Goal: Information Seeking & Learning: Check status

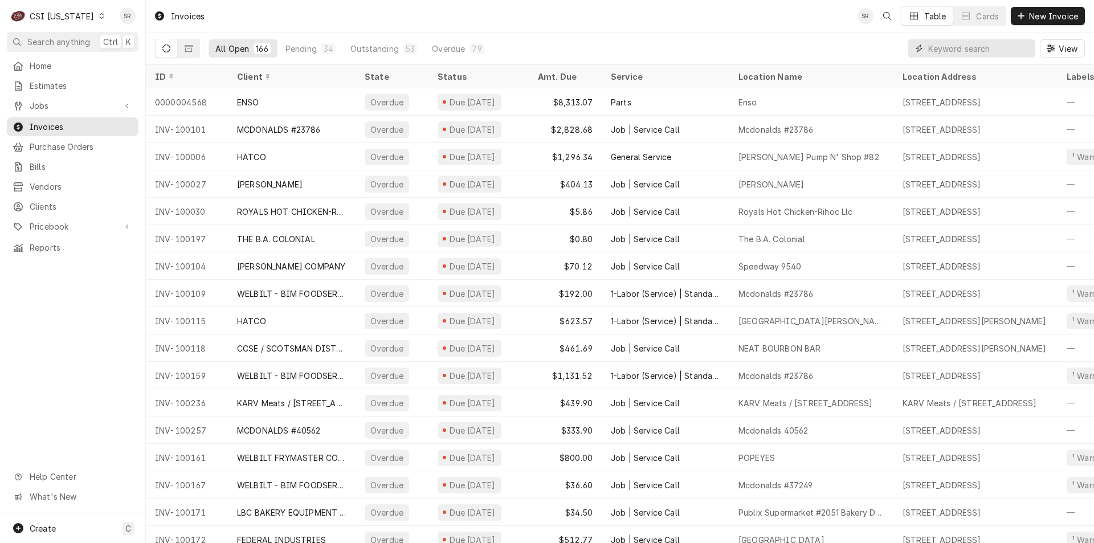
click at [950, 49] on input "Dynamic Content Wrapper" at bounding box center [978, 48] width 101 height 18
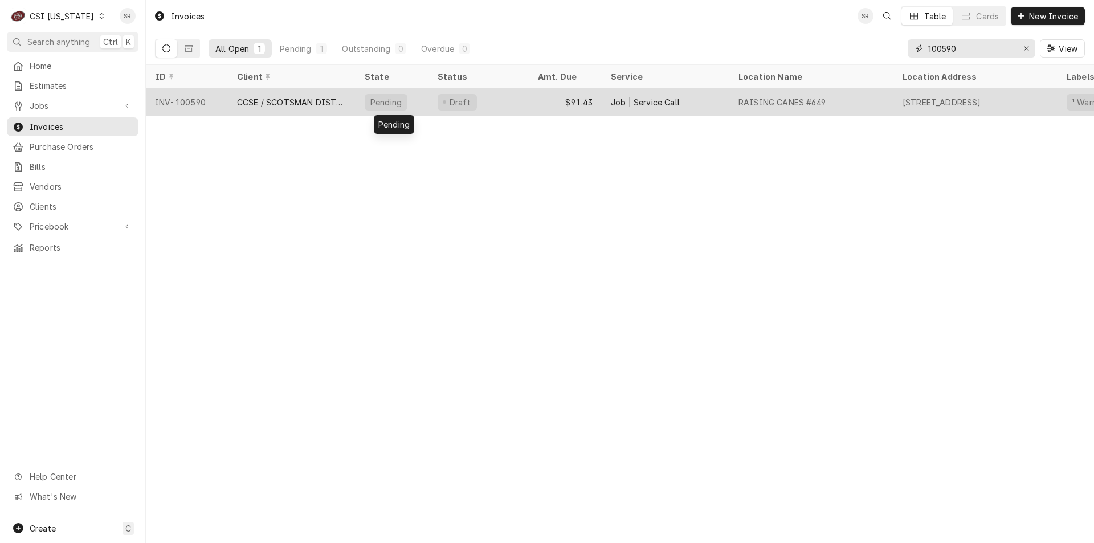
type input "100590"
click at [362, 109] on div "Pending" at bounding box center [391, 101] width 73 height 27
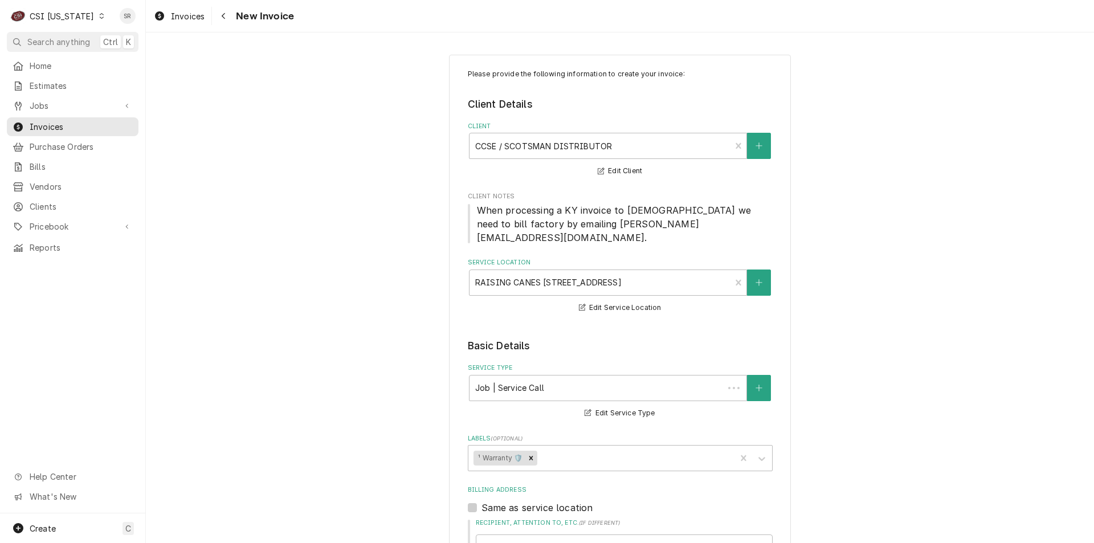
type textarea "x"
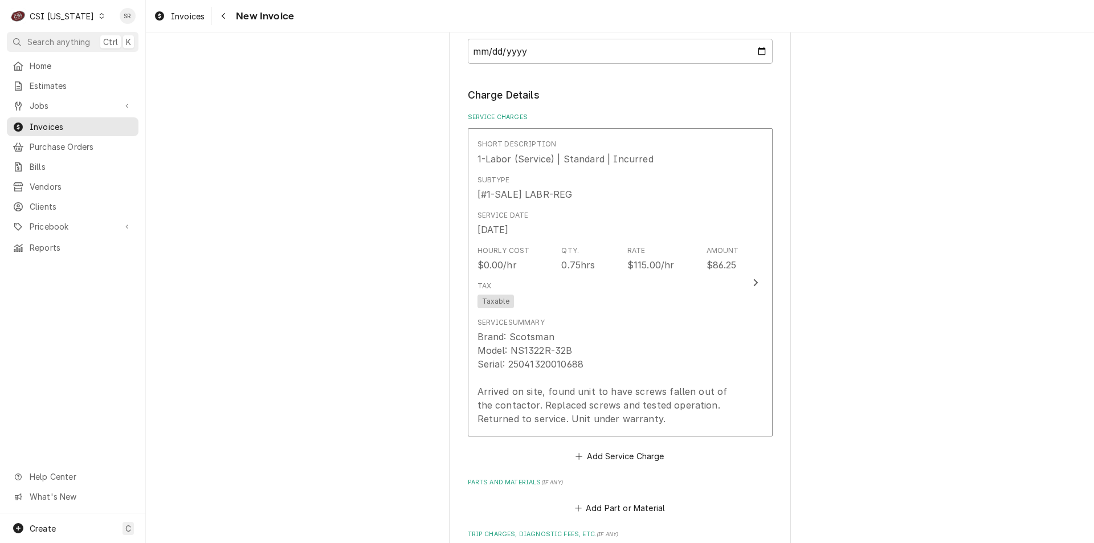
scroll to position [741, 0]
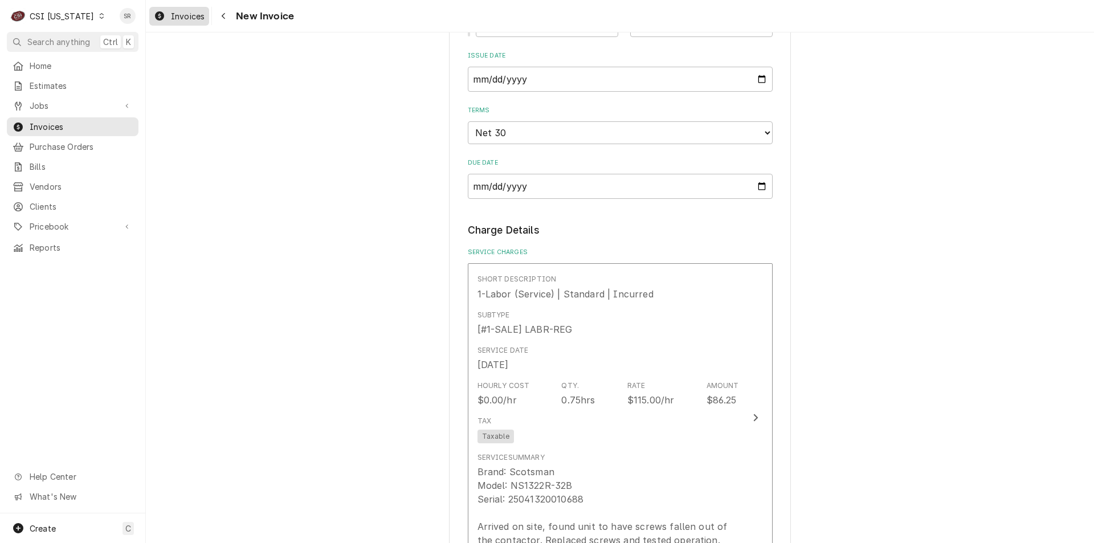
click at [191, 16] on span "Invoices" at bounding box center [188, 16] width 34 height 12
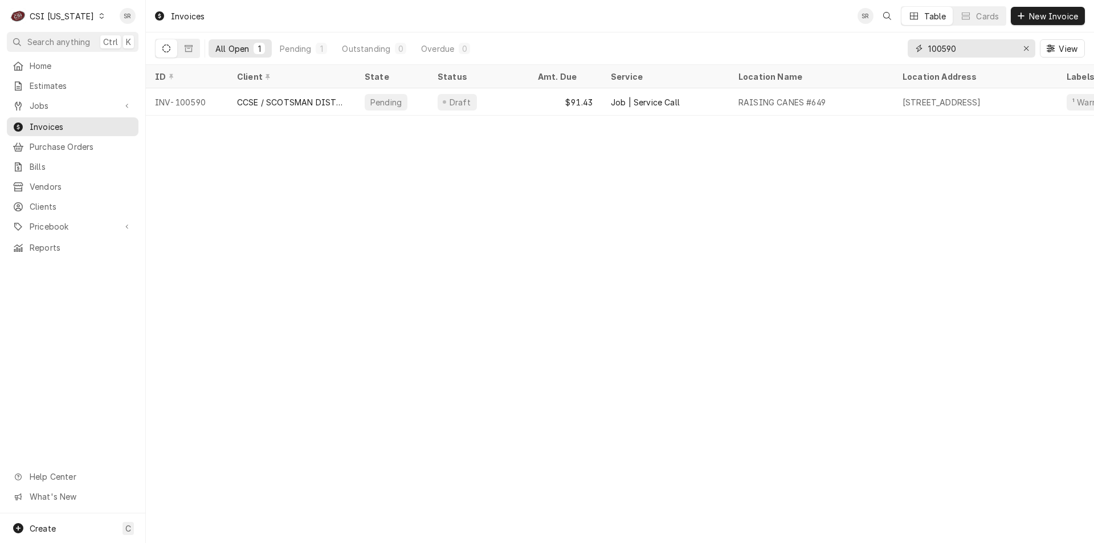
click at [962, 54] on input "100590" at bounding box center [970, 48] width 85 height 18
click at [913, 47] on div "100590" at bounding box center [972, 48] width 128 height 18
drag, startPoint x: 938, startPoint y: 50, endPoint x: 901, endPoint y: 44, distance: 37.0
click at [901, 44] on div "All Open 1 Pending 1 Outstanding 0 Overdue 0 100433 View" at bounding box center [620, 48] width 930 height 32
drag, startPoint x: 968, startPoint y: 46, endPoint x: 918, endPoint y: 42, distance: 49.7
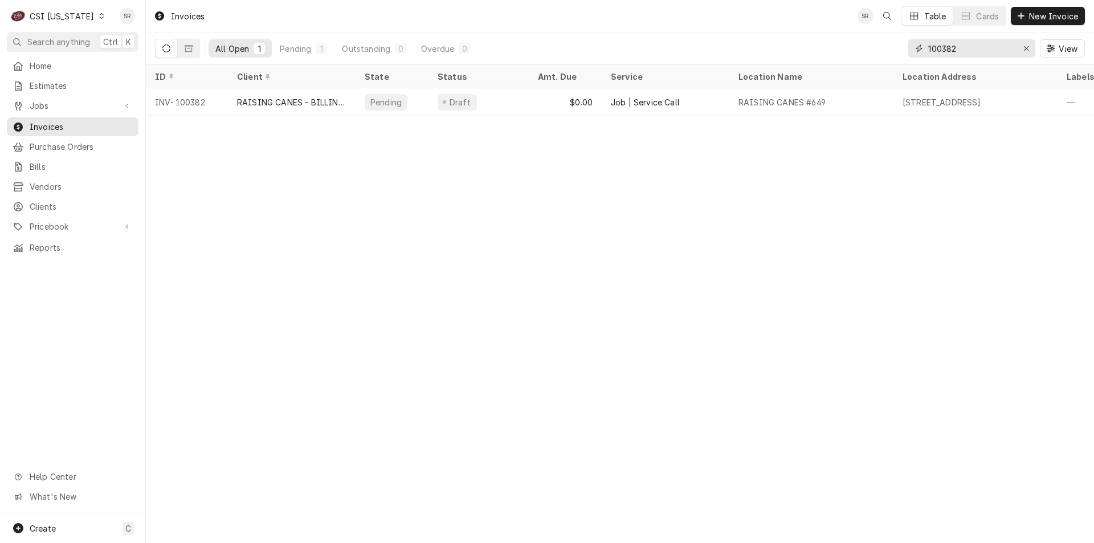
click at [918, 42] on div "100382" at bounding box center [972, 48] width 128 height 18
type input "100355"
click at [1029, 49] on div "Erase input" at bounding box center [1025, 48] width 11 height 11
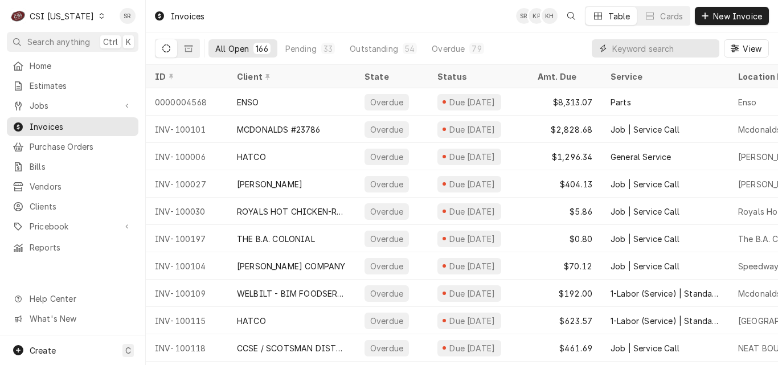
click at [641, 52] on input "Dynamic Content Wrapper" at bounding box center [662, 48] width 101 height 18
click at [307, 44] on div "Pending" at bounding box center [300, 49] width 31 height 12
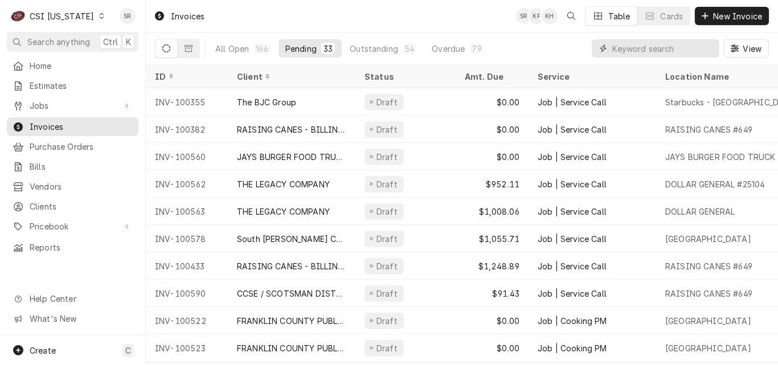
click at [624, 47] on input "Dynamic Content Wrapper" at bounding box center [662, 48] width 101 height 18
click at [628, 49] on input "Dynamic Content Wrapper" at bounding box center [662, 48] width 101 height 18
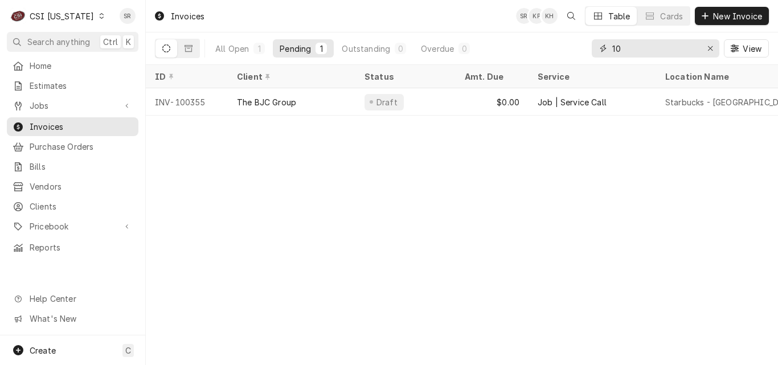
type input "1"
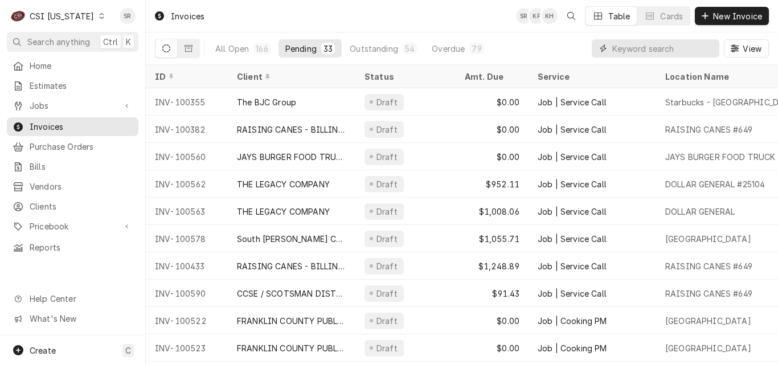
type input "4"
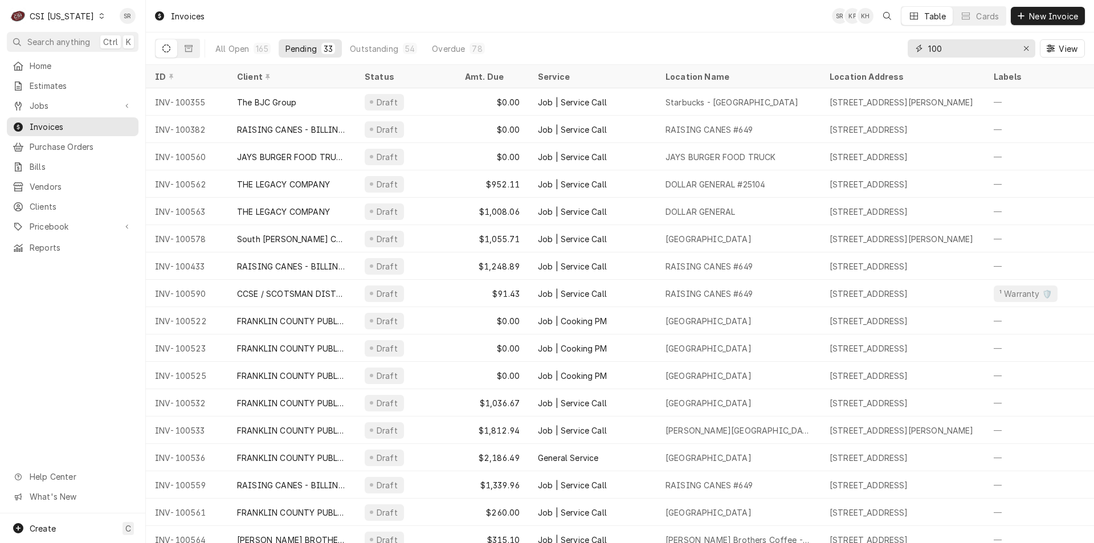
drag, startPoint x: 961, startPoint y: 47, endPoint x: 894, endPoint y: 39, distance: 67.1
click at [894, 39] on div "All Open 165 Pending 33 Outstanding 54 Overdue 78 100 View" at bounding box center [620, 48] width 930 height 32
type input "1"
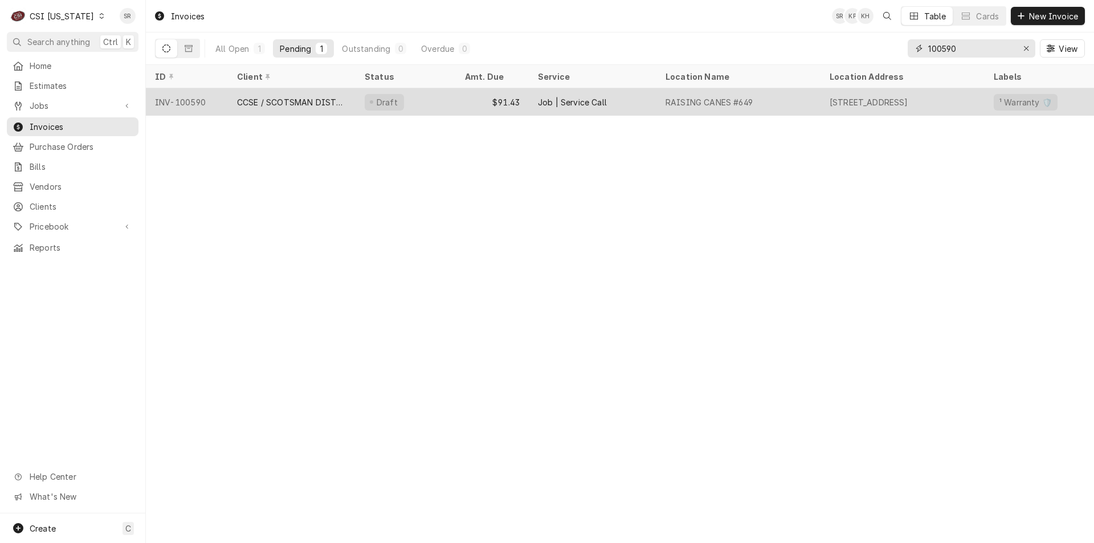
type input "100590"
click at [333, 101] on div "CCSE / SCOTSMAN DISTRIBUTOR" at bounding box center [291, 102] width 109 height 12
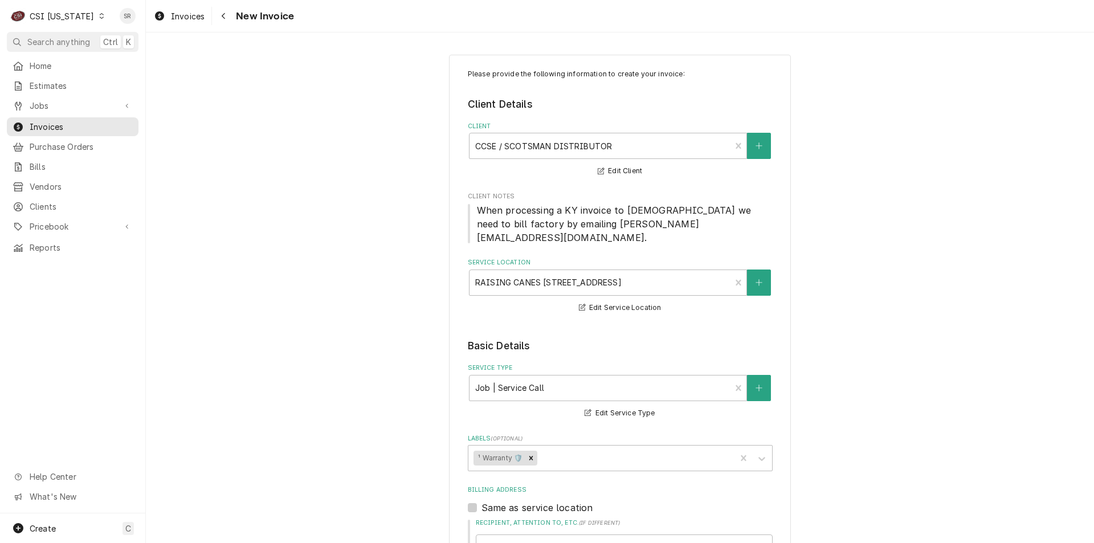
type textarea "x"
click at [175, 6] on div "Invoices New Invoice" at bounding box center [620, 16] width 948 height 32
click at [178, 13] on span "Invoices" at bounding box center [188, 16] width 34 height 12
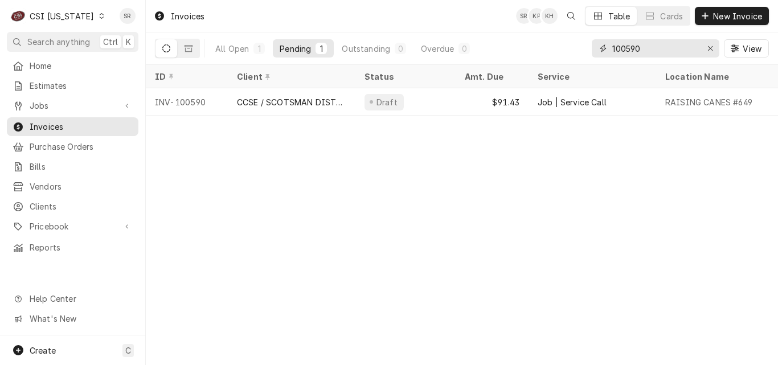
drag, startPoint x: 657, startPoint y: 55, endPoint x: 583, endPoint y: 44, distance: 75.3
click at [583, 44] on div "All Open 1 Pending 1 Outstanding 0 Overdue 0 100590 View" at bounding box center [462, 48] width 614 height 32
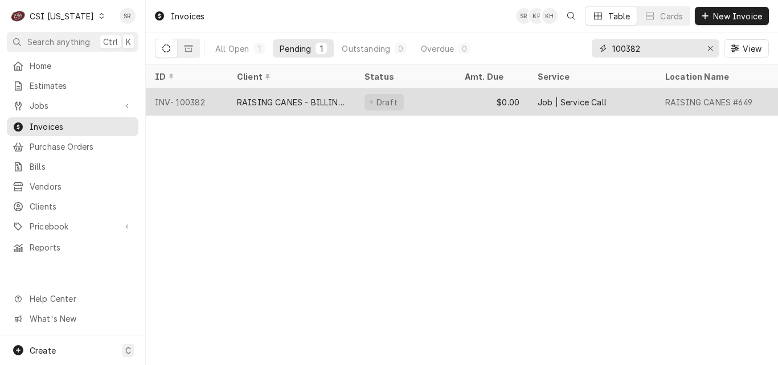
type input "100382"
click at [283, 100] on div "RAISING CANES - BILLING ACCOUNT" at bounding box center [291, 102] width 109 height 12
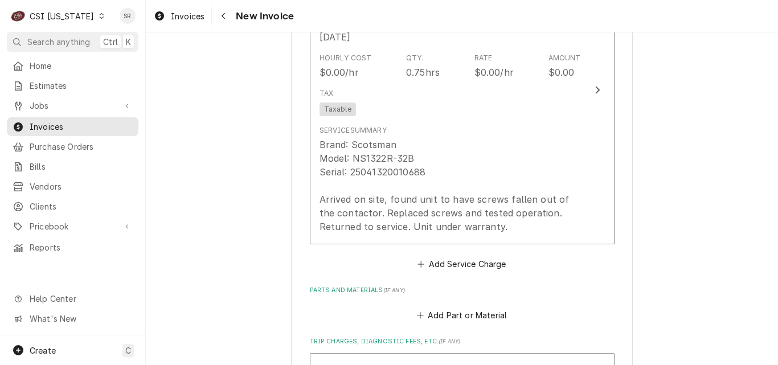
scroll to position [1253, 0]
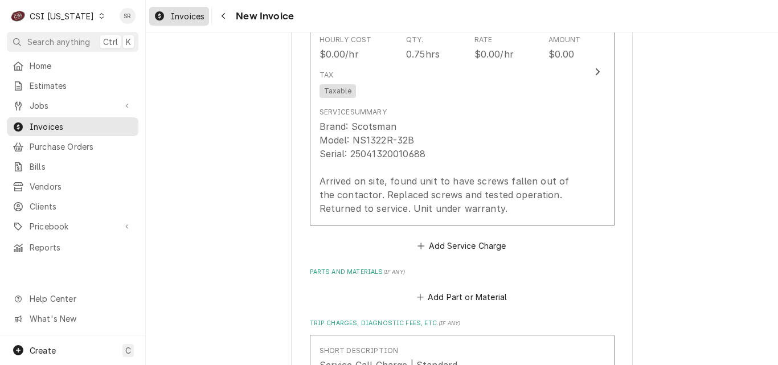
click at [164, 14] on icon "Dynamic Content Wrapper" at bounding box center [159, 15] width 9 height 9
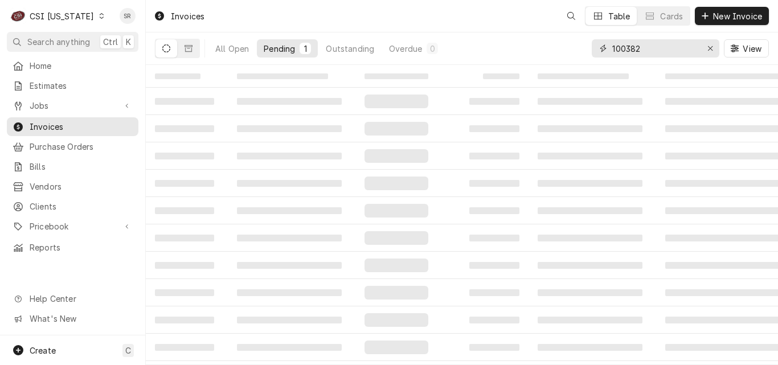
drag, startPoint x: 631, startPoint y: 44, endPoint x: 581, endPoint y: 43, distance: 50.1
click at [581, 43] on div "All Open Pending 1 Outstanding Overdue 0 100382 View" at bounding box center [462, 48] width 614 height 32
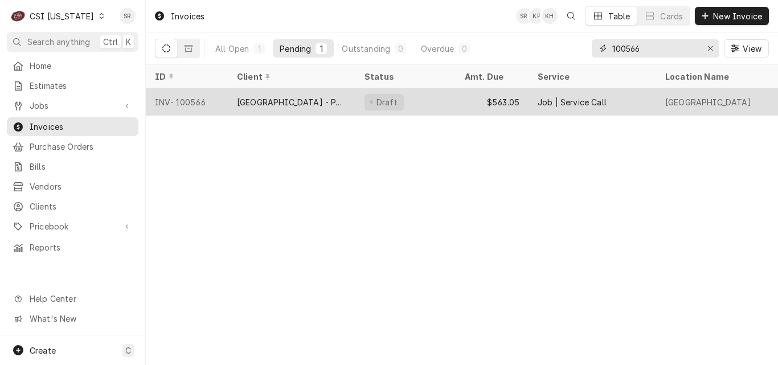
type input "100566"
click at [301, 97] on div "HOSHIZAKI - PARTS TOWN" at bounding box center [291, 102] width 109 height 12
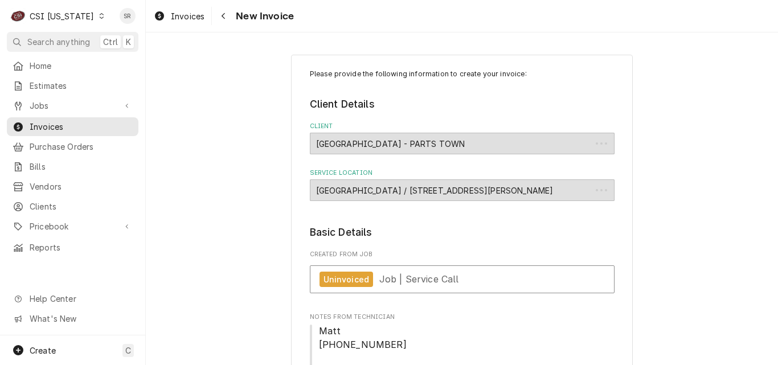
type textarea "x"
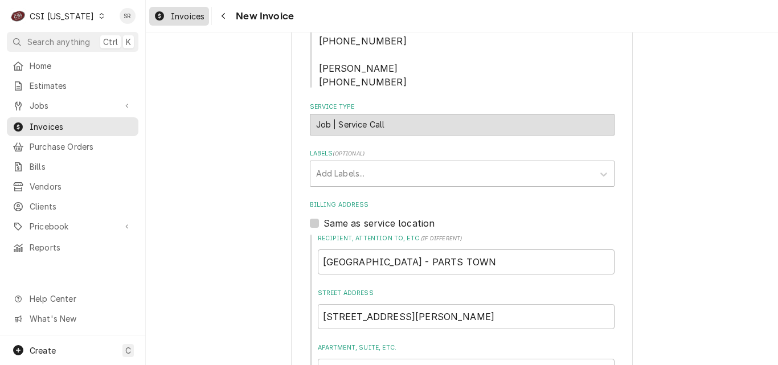
scroll to position [291, 0]
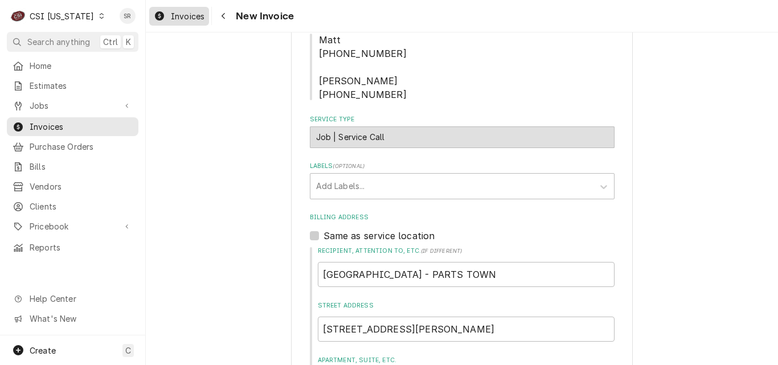
click at [175, 14] on span "Invoices" at bounding box center [188, 16] width 34 height 12
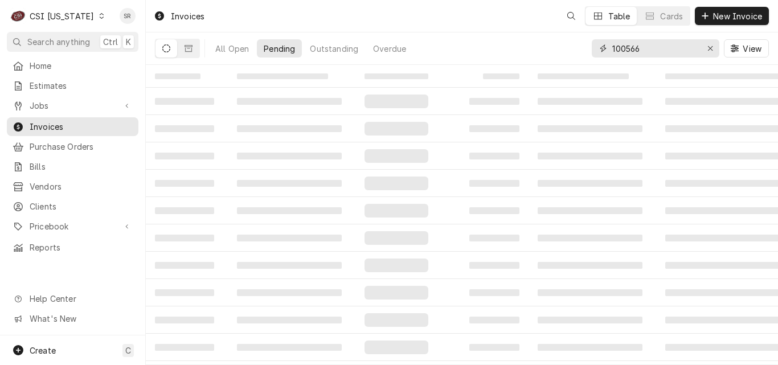
drag, startPoint x: 650, startPoint y: 48, endPoint x: 576, endPoint y: 44, distance: 74.2
click at [576, 44] on div "All Open Pending Outstanding Overdue 100566 View" at bounding box center [462, 48] width 614 height 32
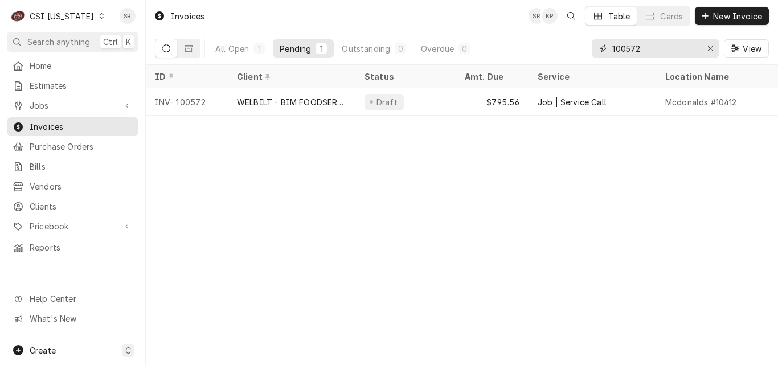
type input "100572"
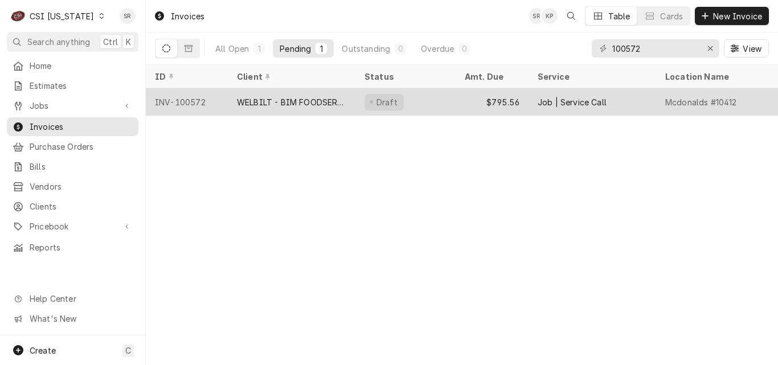
click at [361, 104] on div "Draft" at bounding box center [405, 101] width 100 height 27
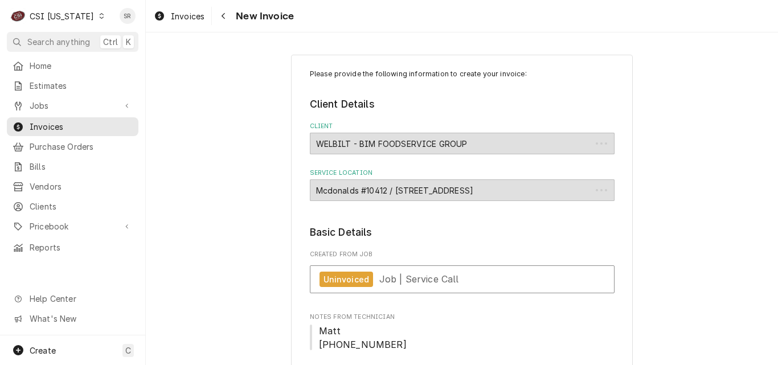
type textarea "x"
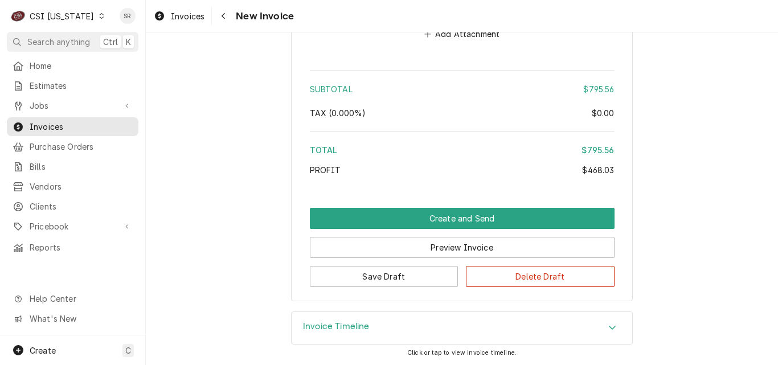
click at [324, 326] on h3 "Invoice Timeline" at bounding box center [336, 326] width 67 height 11
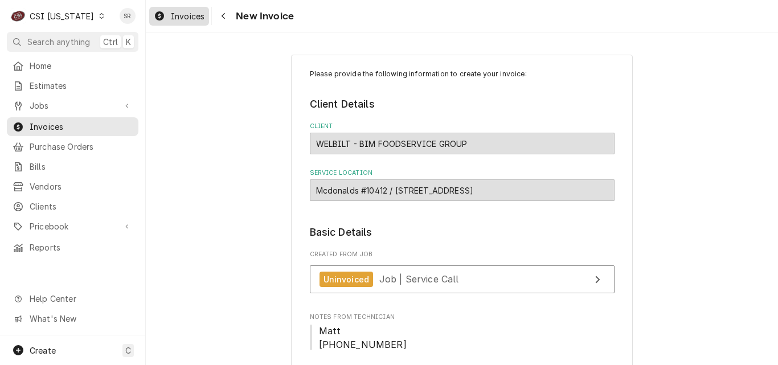
click at [174, 18] on span "Invoices" at bounding box center [188, 16] width 34 height 12
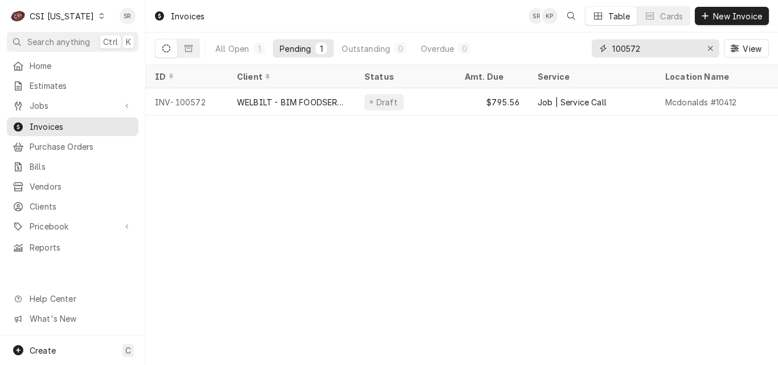
drag, startPoint x: 657, startPoint y: 49, endPoint x: 583, endPoint y: 51, distance: 74.7
click at [583, 51] on div "All Open 1 Pending 1 Outstanding 0 Overdue 0 100572 View" at bounding box center [462, 48] width 614 height 32
type input "100590"
click at [717, 54] on button "Erase input" at bounding box center [710, 48] width 18 height 18
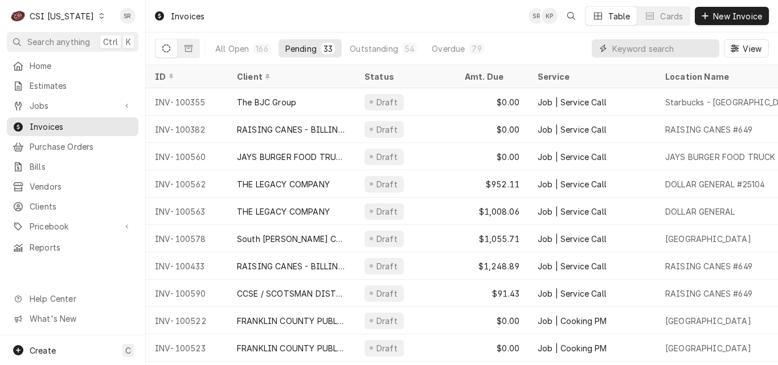
click at [625, 48] on input "Dynamic Content Wrapper" at bounding box center [662, 48] width 101 height 18
